Goal: Task Accomplishment & Management: Manage account settings

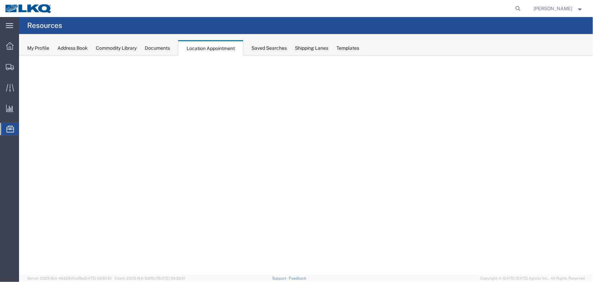
select select "27634"
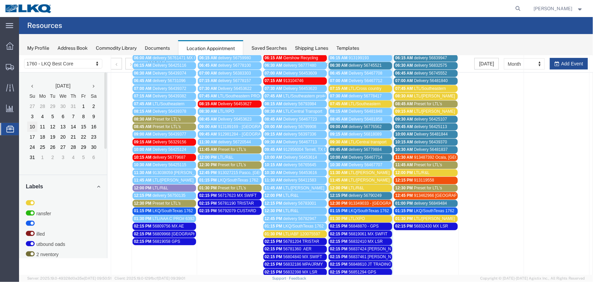
scroll to position [123, 0]
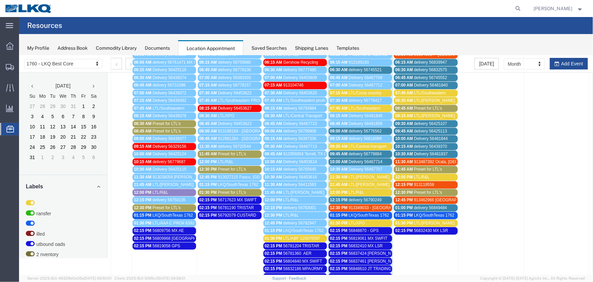
click at [443, 100] on div "08:30 AM LTL/[PERSON_NAME]" at bounding box center [425, 100] width 61 height 5
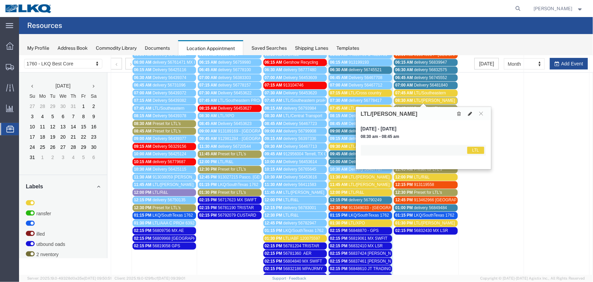
click at [472, 112] on button at bounding box center [471, 113] width 10 height 7
select select "1"
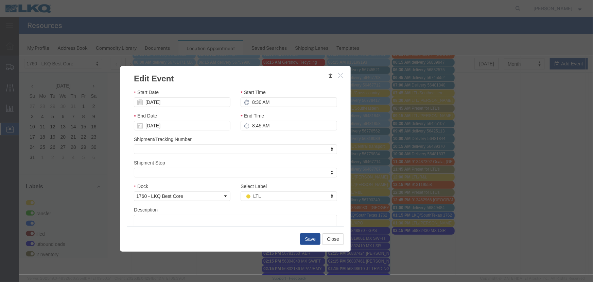
scroll to position [48, 0]
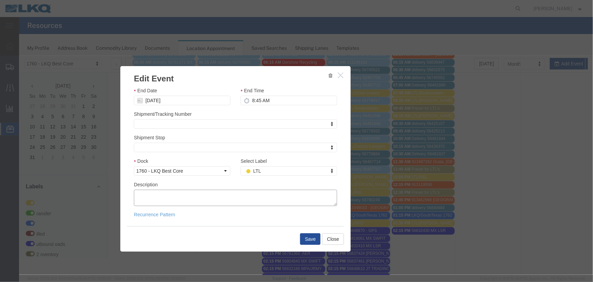
click at [171, 195] on textarea "Description" at bounding box center [235, 197] width 203 height 16
paste textarea "089-5898353 089-5898360 089-5898366"
type textarea "089-5898353 089-5898360 089-5898366"
click at [304, 239] on button "Save" at bounding box center [310, 239] width 20 height 12
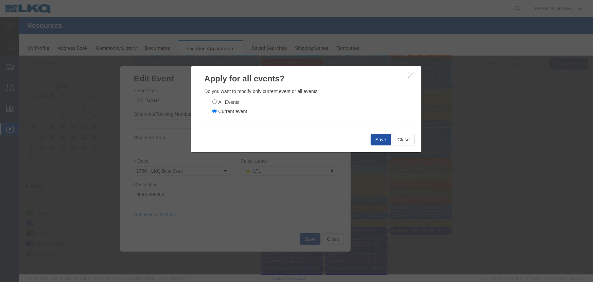
click at [375, 140] on button "Save" at bounding box center [381, 139] width 20 height 12
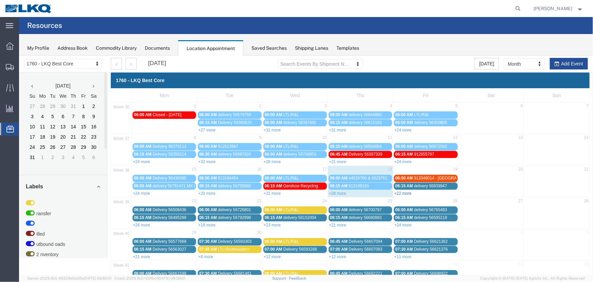
click at [403, 193] on link "+22 more" at bounding box center [402, 192] width 17 height 5
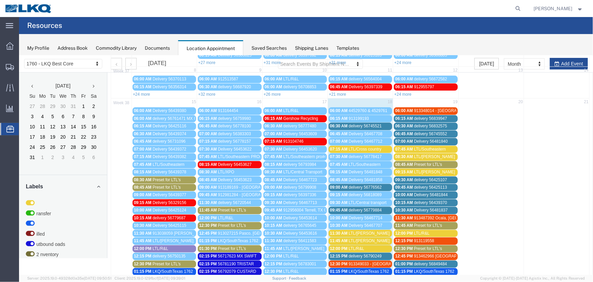
scroll to position [123, 0]
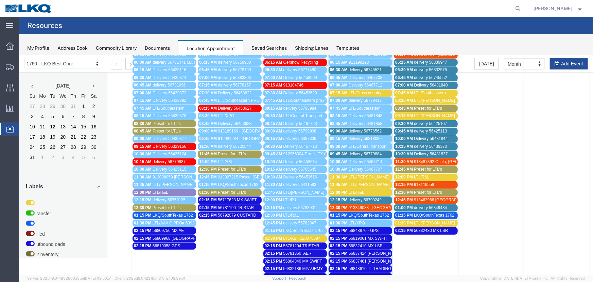
click at [172, 48] on div "My Profile Address Book Commodity Library Documents Location Appointment Saved …" at bounding box center [306, 44] width 574 height 21
click at [273, 48] on div "Saved Searches" at bounding box center [269, 48] width 35 height 7
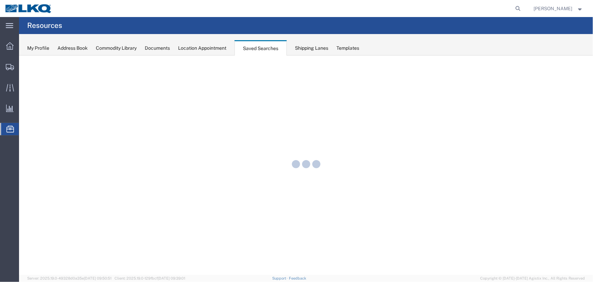
click at [213, 46] on div "Location Appointment" at bounding box center [202, 48] width 48 height 7
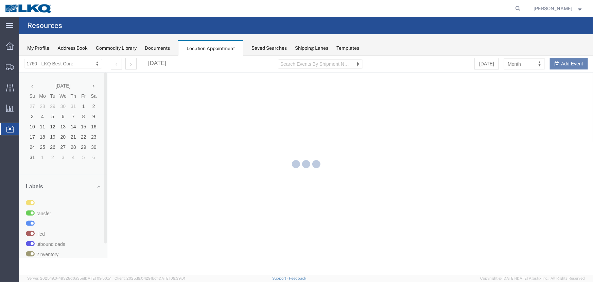
select select "27634"
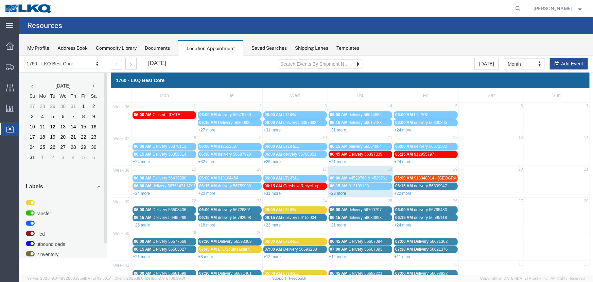
click at [331, 191] on link "+28 more" at bounding box center [337, 192] width 17 height 5
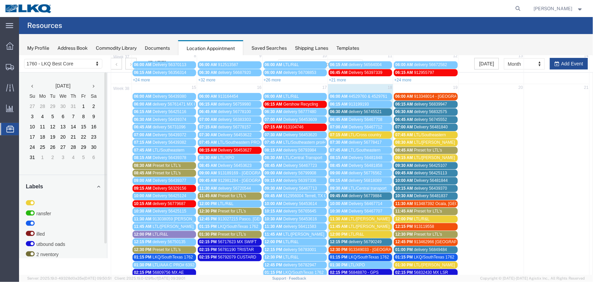
scroll to position [92, 0]
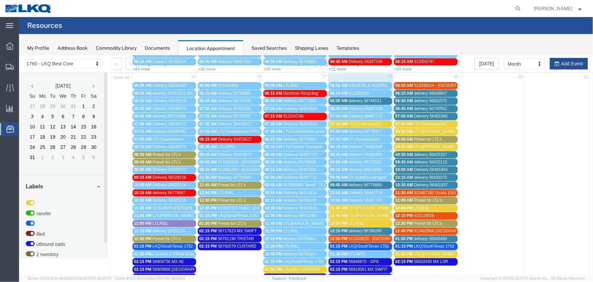
click at [372, 183] on span "delivery 56779884" at bounding box center [365, 184] width 33 height 5
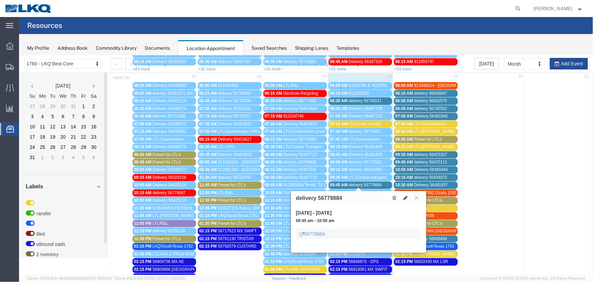
click at [405, 197] on icon at bounding box center [405, 197] width 4 height 5
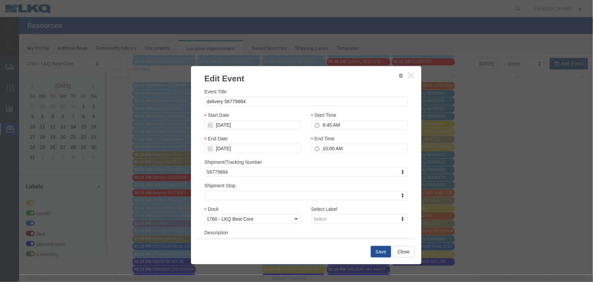
select select
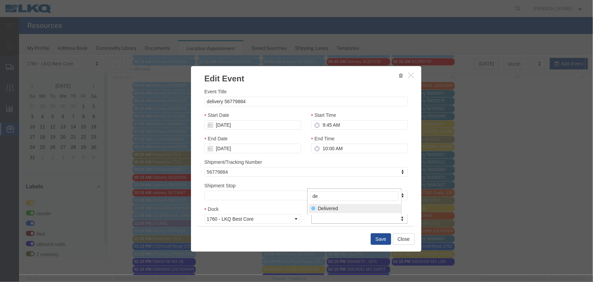
type input "de"
select select "40"
click at [376, 237] on button "Save" at bounding box center [381, 239] width 20 height 12
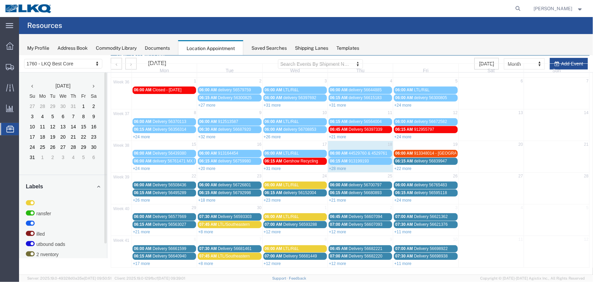
scroll to position [0, 0]
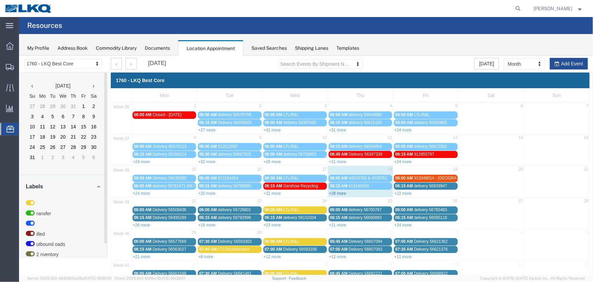
click at [342, 191] on link "+28 more" at bounding box center [337, 192] width 17 height 5
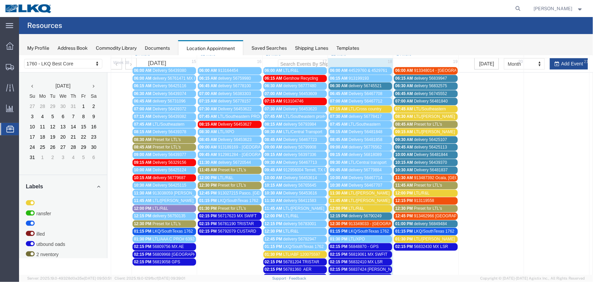
scroll to position [103, 0]
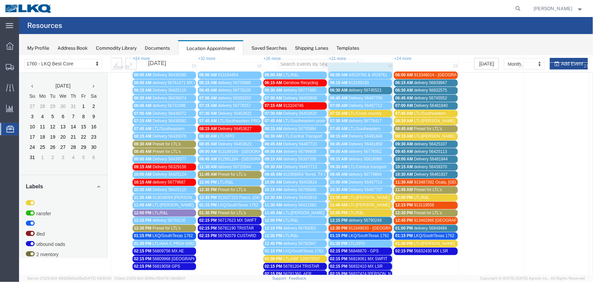
drag, startPoint x: 263, startPoint y: 47, endPoint x: 257, endPoint y: 48, distance: 6.4
click at [263, 47] on div "Saved Searches" at bounding box center [269, 48] width 35 height 7
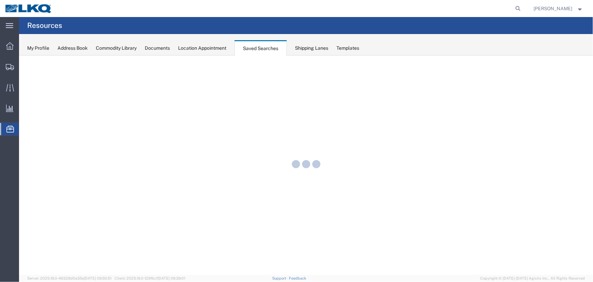
click at [214, 50] on div "Location Appointment" at bounding box center [202, 48] width 48 height 7
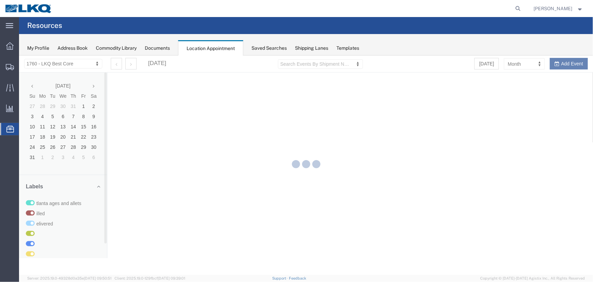
select select "27634"
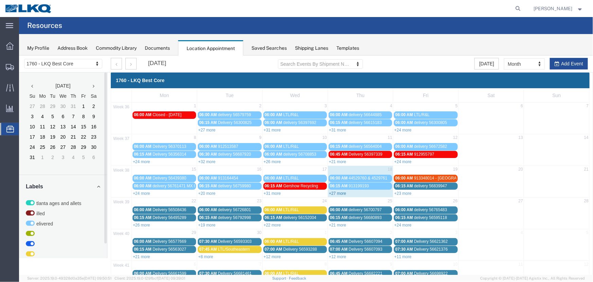
click at [339, 192] on link "+27 more" at bounding box center [337, 192] width 17 height 5
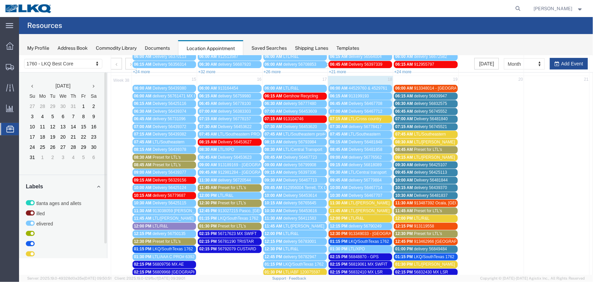
scroll to position [62, 0]
